Goal: Information Seeking & Learning: Learn about a topic

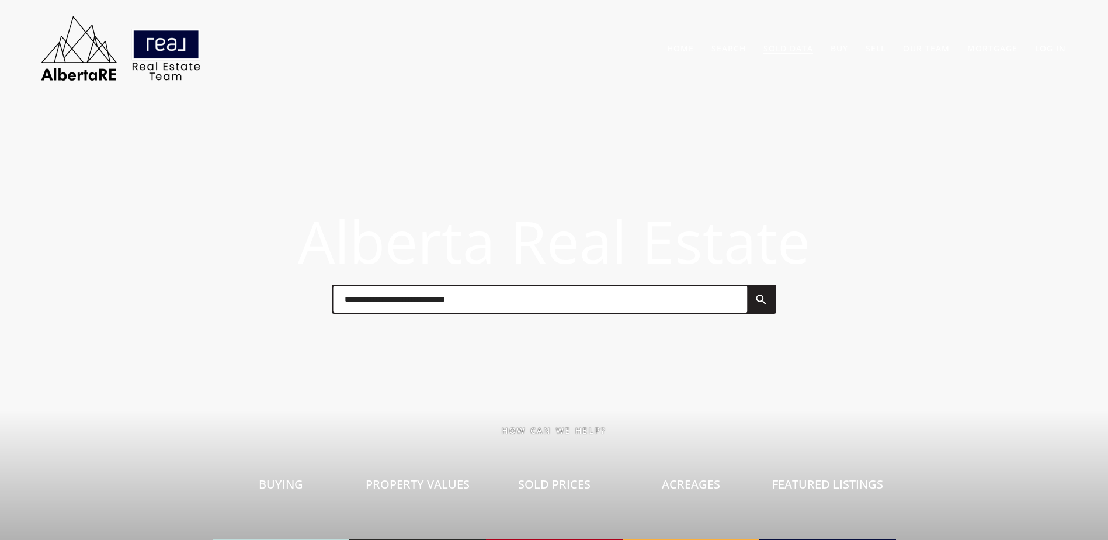
click at [787, 50] on link "Sold Data" at bounding box center [788, 48] width 50 height 11
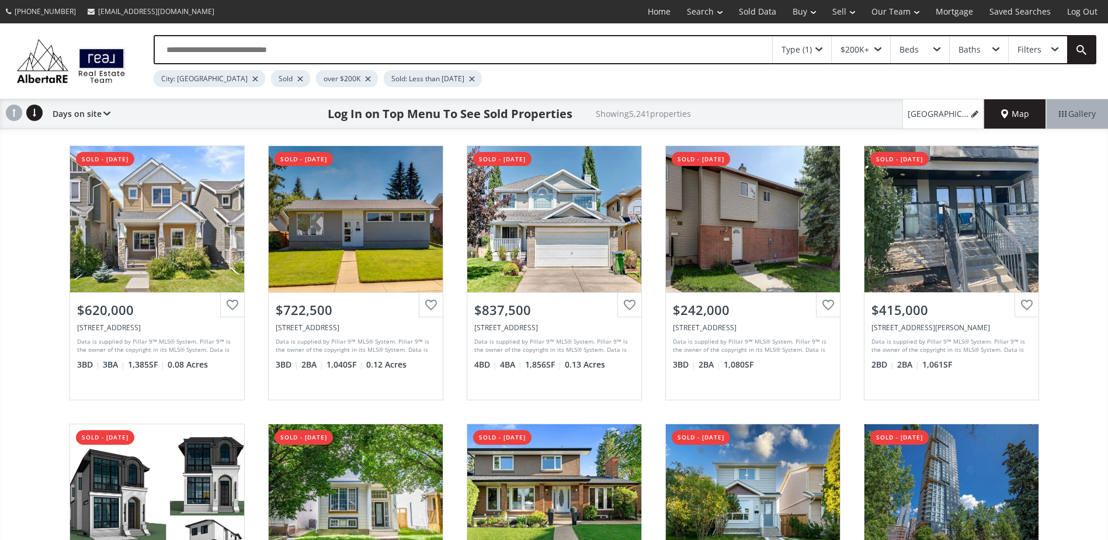
click at [19, 207] on div "[GEOGRAPHIC_DATA] 0B8 sold - [DATE] View Photos & Details $620,000 [STREET_ADDR…" at bounding box center [554, 412] width 1108 height 557
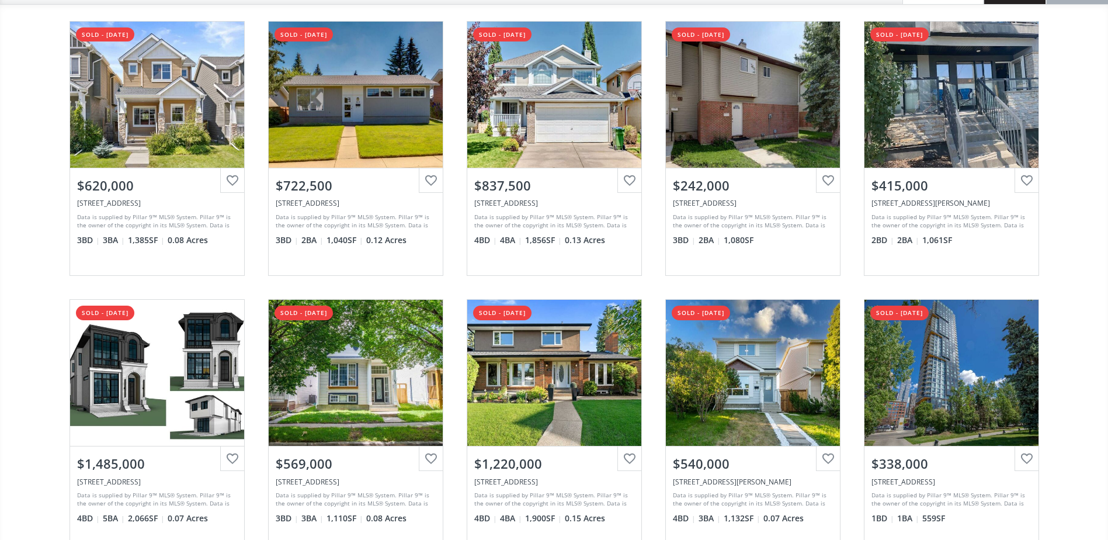
scroll to position [175, 0]
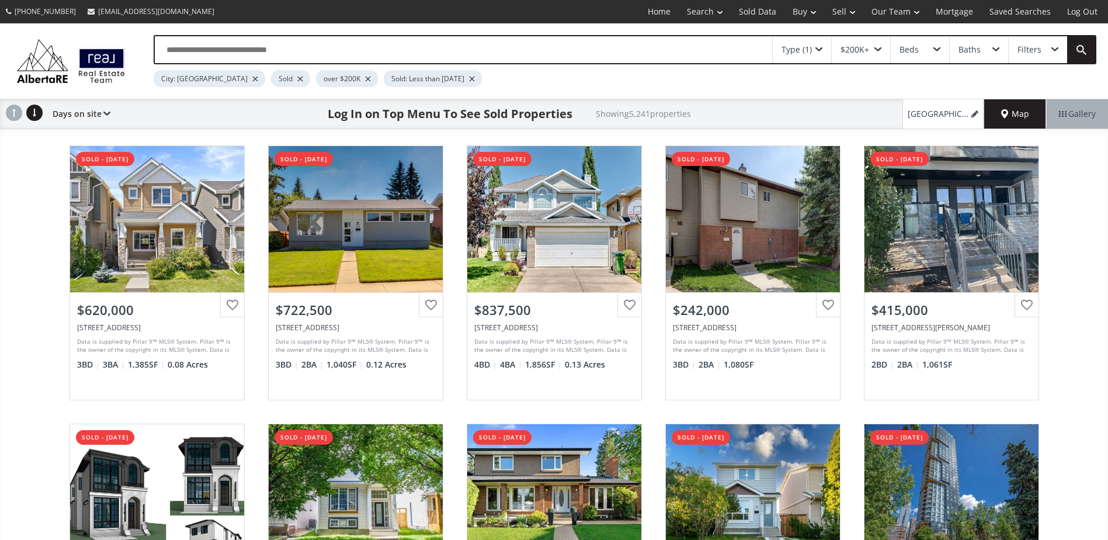
click at [297, 77] on div at bounding box center [300, 79] width 6 height 5
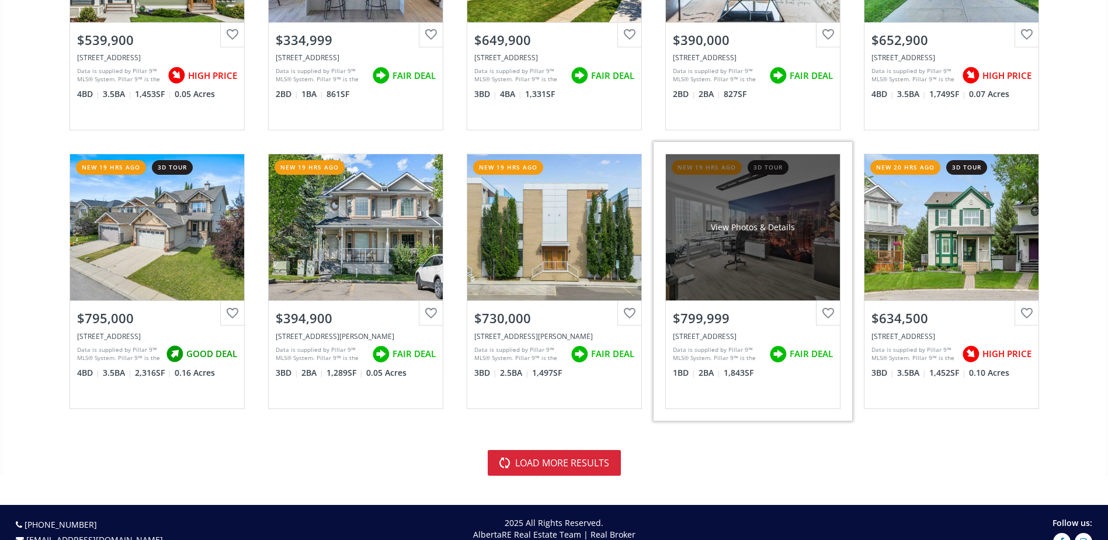
scroll to position [2512, 0]
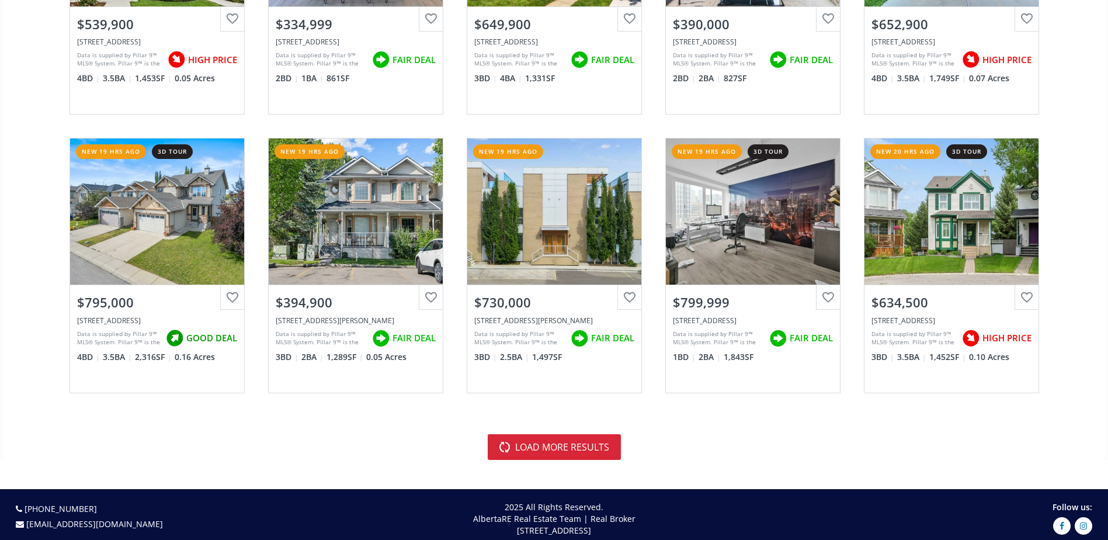
drag, startPoint x: 571, startPoint y: 442, endPoint x: 546, endPoint y: 426, distance: 29.7
click at [571, 442] on button "load more results" at bounding box center [554, 447] width 133 height 26
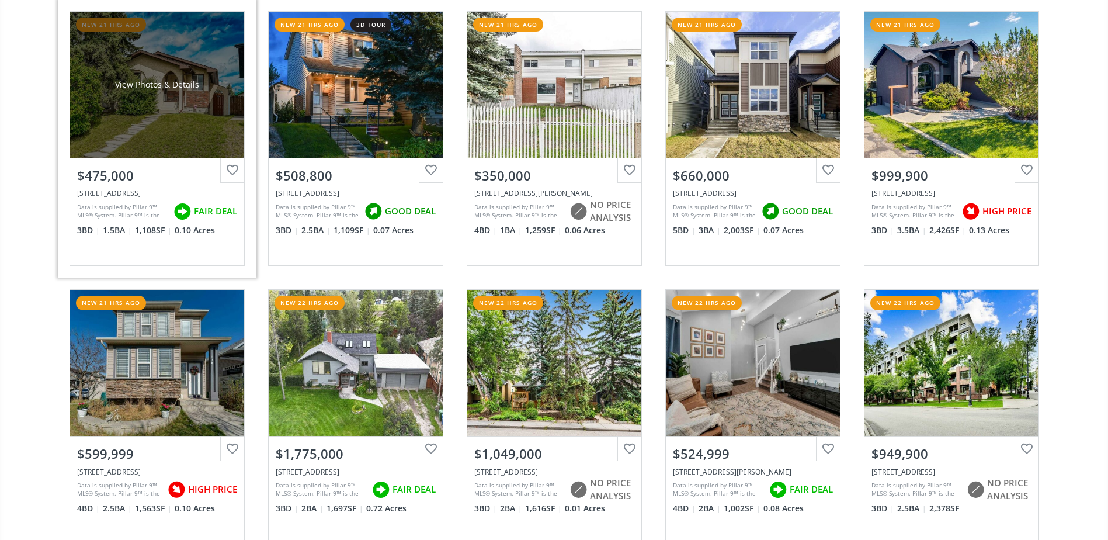
scroll to position [3213, 0]
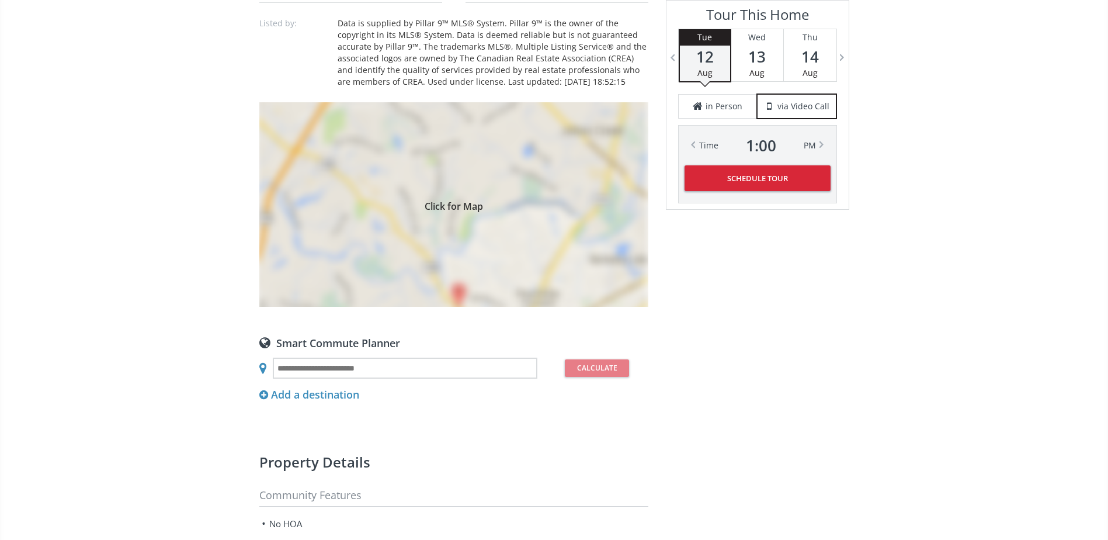
scroll to position [935, 0]
click at [472, 250] on div "Click for Map" at bounding box center [453, 204] width 389 height 204
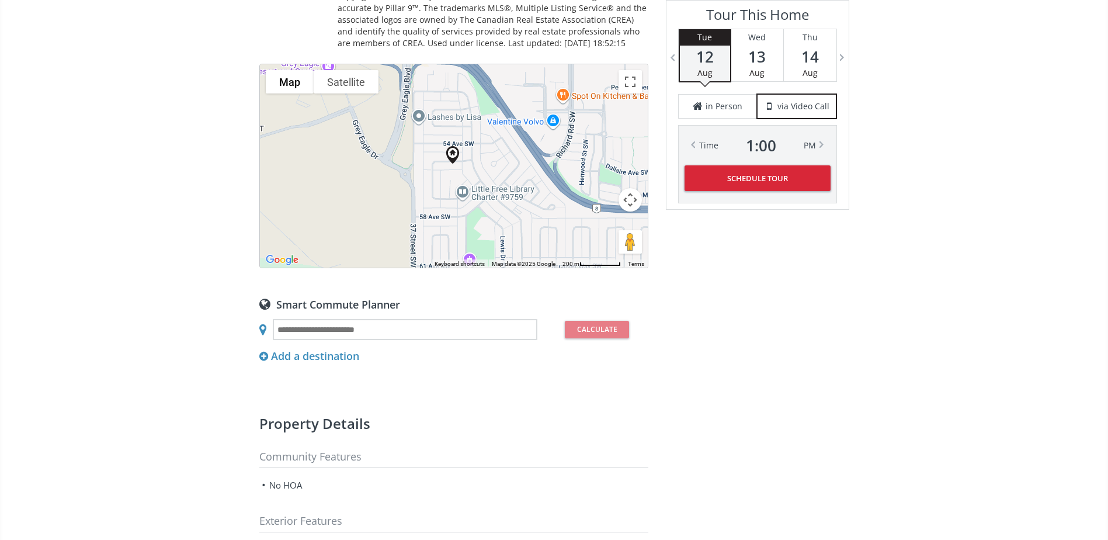
scroll to position [876, 0]
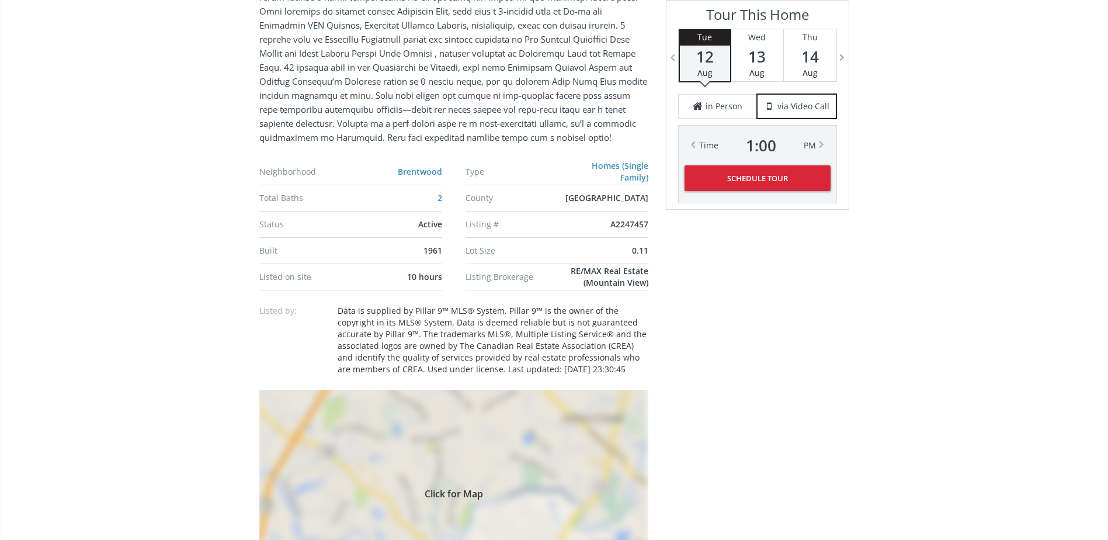
scroll to position [818, 0]
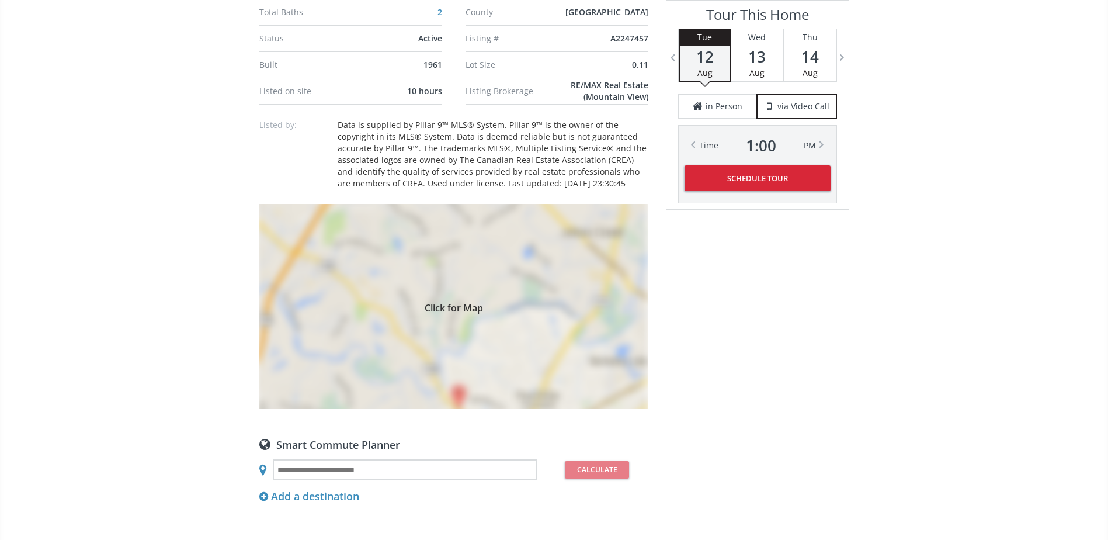
click at [542, 304] on span "Click for Map" at bounding box center [453, 305] width 389 height 9
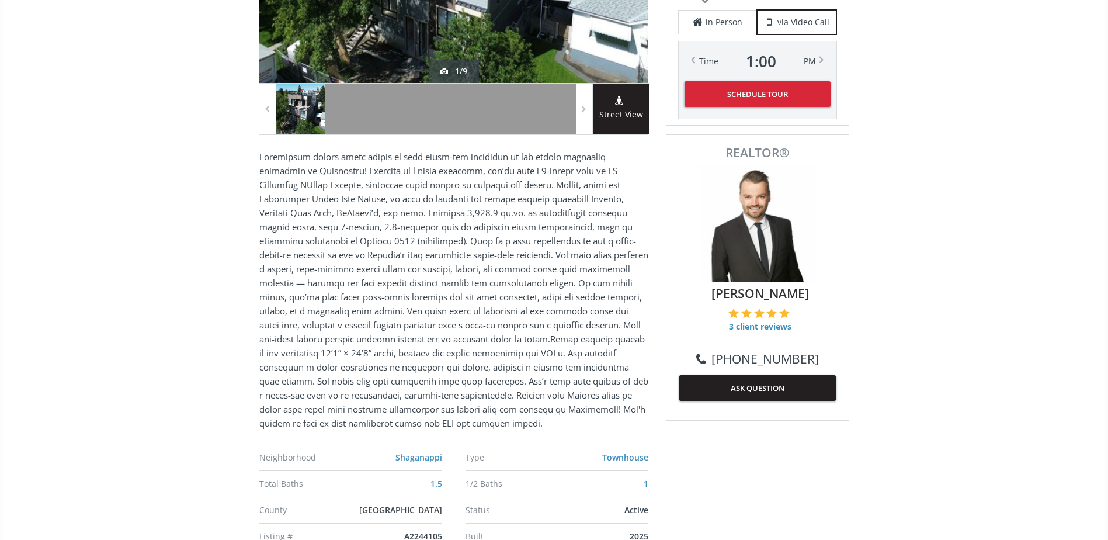
scroll to position [175, 0]
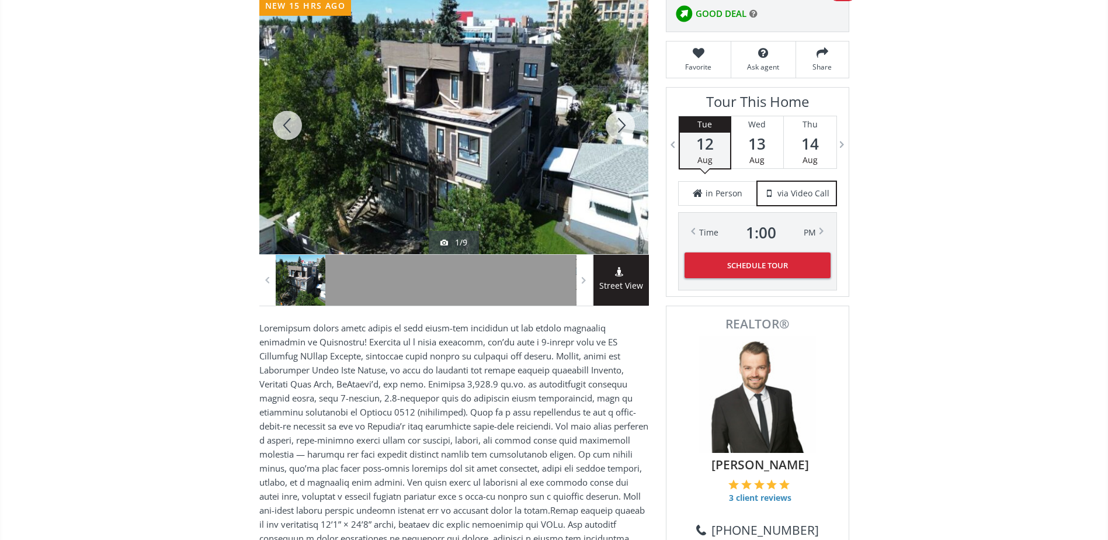
click at [624, 103] on div at bounding box center [620, 125] width 56 height 258
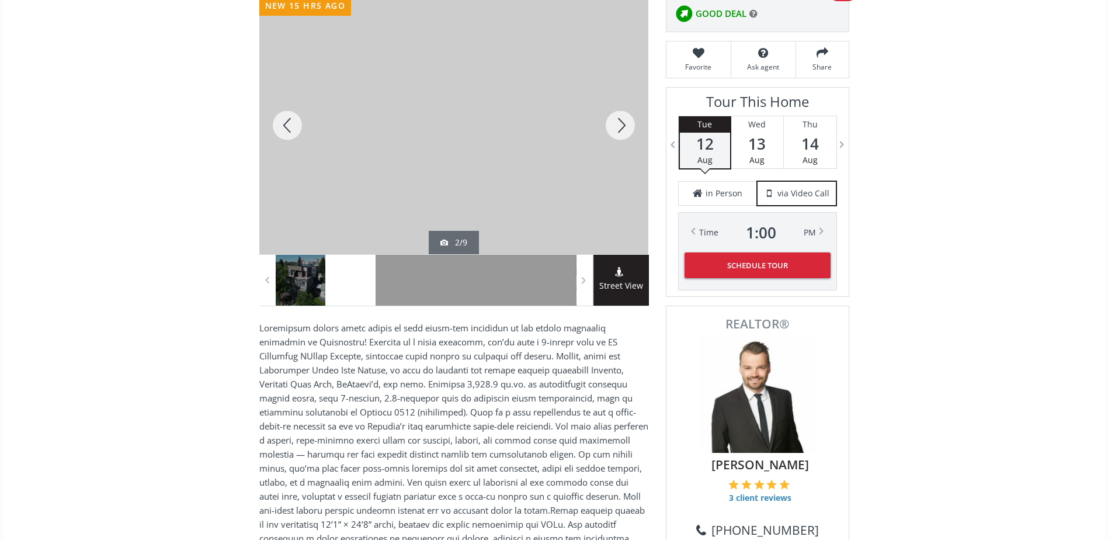
click at [624, 103] on div at bounding box center [620, 125] width 56 height 258
click at [623, 103] on div at bounding box center [620, 125] width 56 height 258
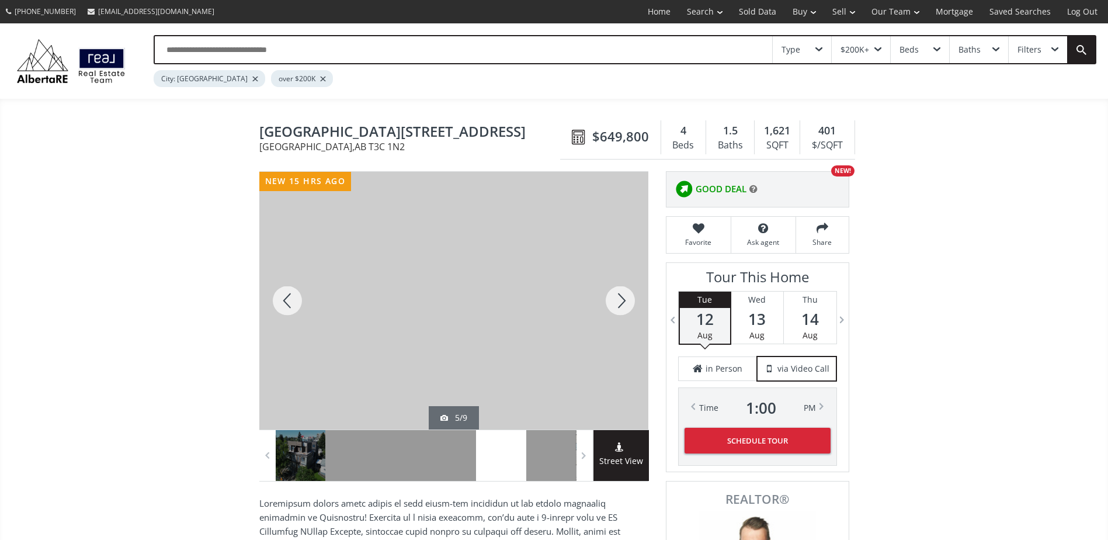
click at [633, 296] on div at bounding box center [620, 301] width 56 height 258
click at [633, 291] on div at bounding box center [620, 301] width 56 height 258
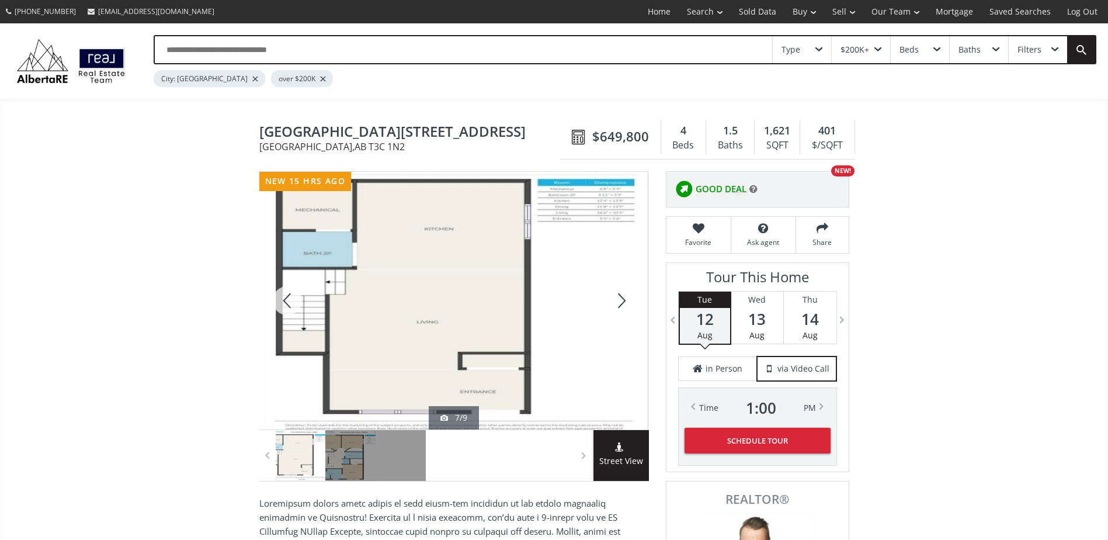
click at [633, 291] on div at bounding box center [620, 301] width 56 height 258
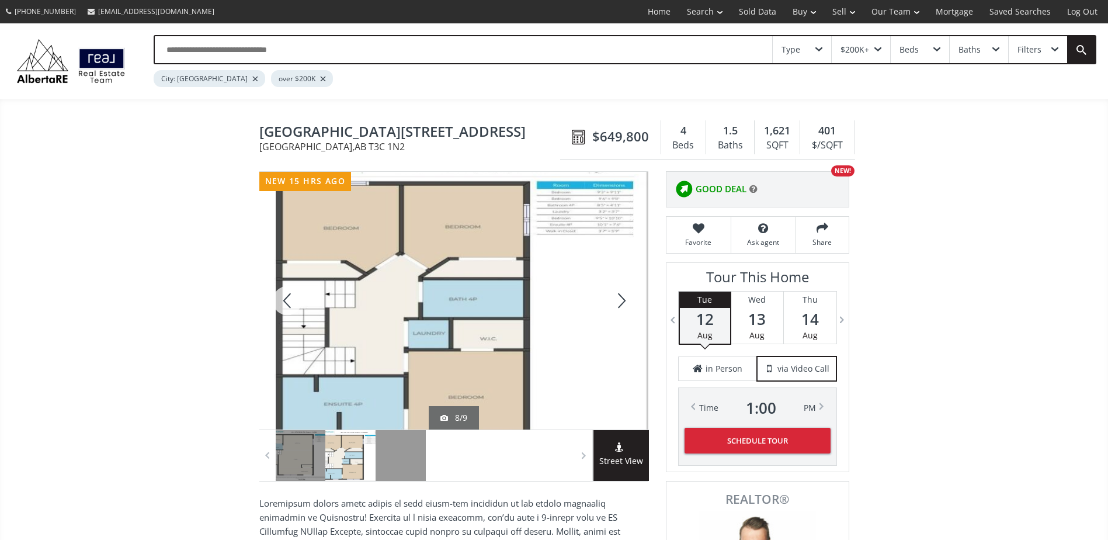
click at [633, 291] on div at bounding box center [620, 301] width 56 height 258
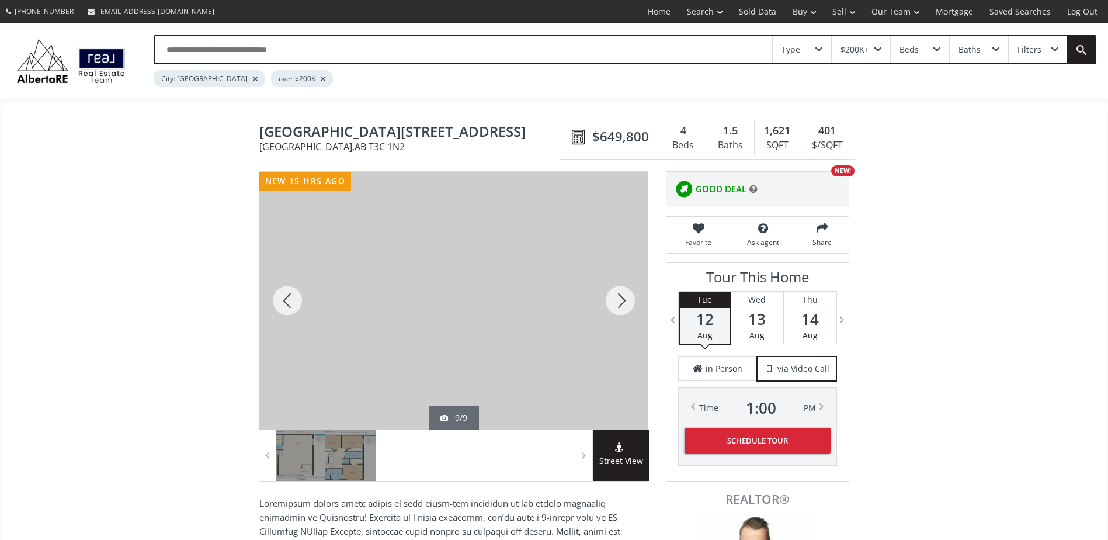
click at [633, 291] on div at bounding box center [620, 301] width 56 height 258
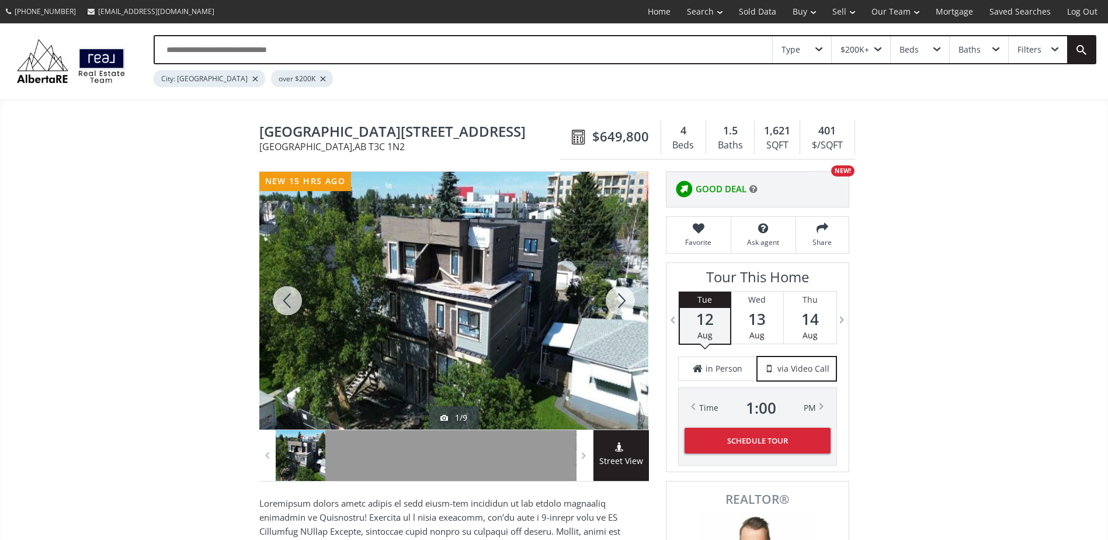
click at [633, 291] on div at bounding box center [620, 301] width 56 height 258
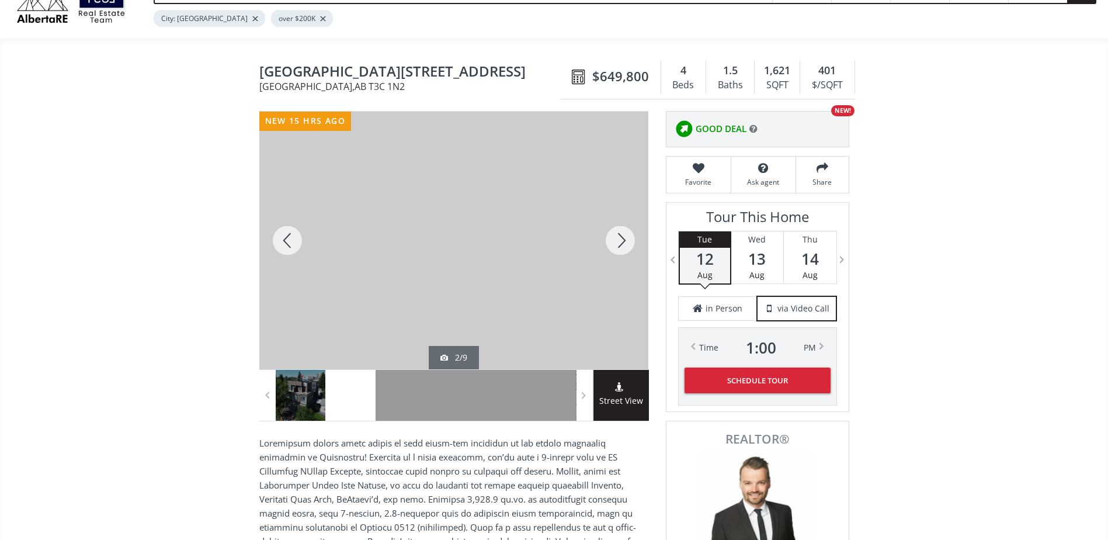
scroll to position [292, 0]
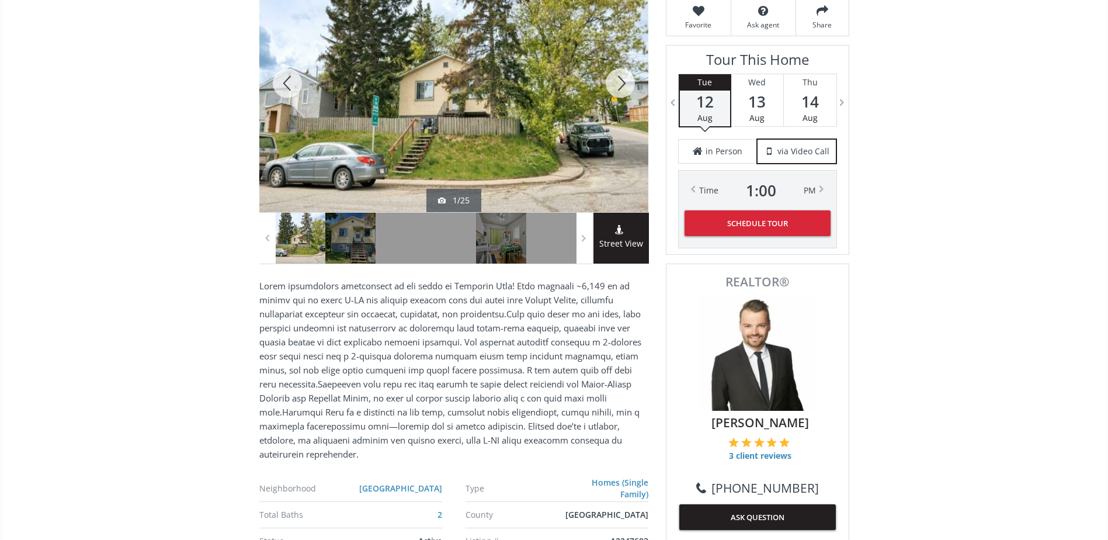
scroll to position [467, 0]
